Goal: Task Accomplishment & Management: Manage account settings

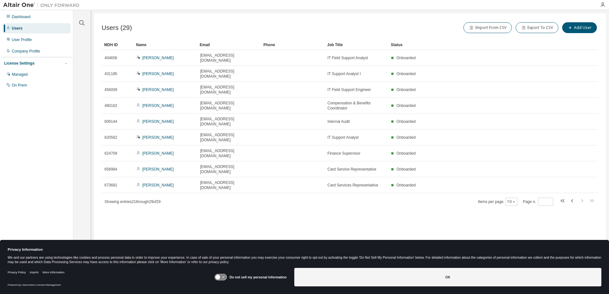
click at [179, 182] on div "Users (29) Import From CSV Export To CSV Add User Clear Load Save Save As Field…" at bounding box center [350, 142] width 512 height 259
click at [570, 197] on icon "button" at bounding box center [572, 201] width 8 height 8
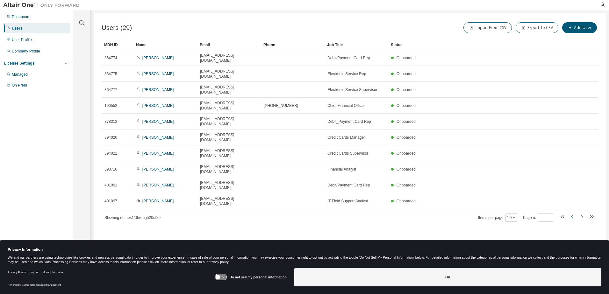
click at [572, 213] on icon "button" at bounding box center [572, 217] width 8 height 8
type input "*"
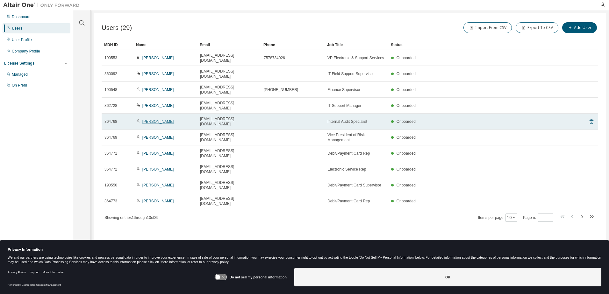
click at [165, 119] on link "[PERSON_NAME]" at bounding box center [158, 121] width 32 height 4
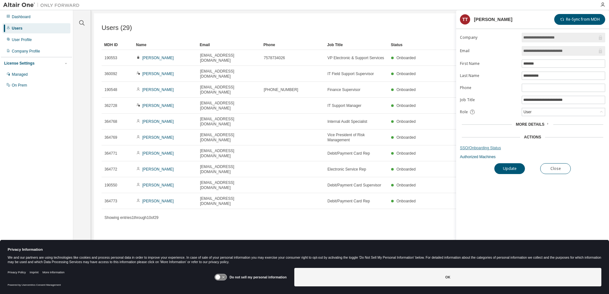
click at [481, 146] on link "SSO/Onboarding Status" at bounding box center [532, 148] width 145 height 5
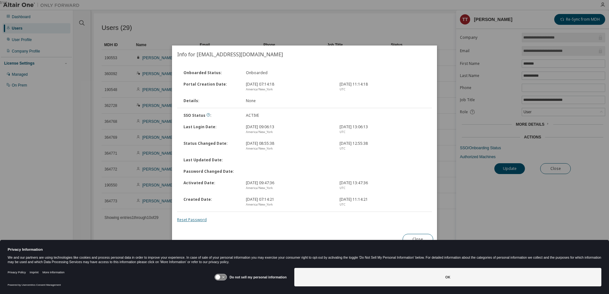
click at [194, 220] on link "Reset Password" at bounding box center [192, 219] width 30 height 5
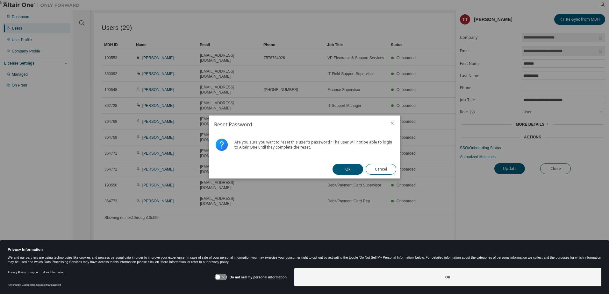
click at [351, 167] on button "Ok" at bounding box center [347, 169] width 31 height 11
click at [387, 169] on button "Close" at bounding box center [381, 169] width 31 height 11
